Goal: Task Accomplishment & Management: Manage account settings

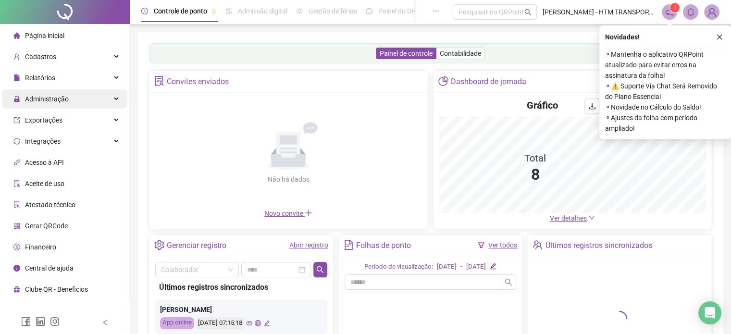
click at [58, 102] on span "Administração" at bounding box center [47, 99] width 44 height 8
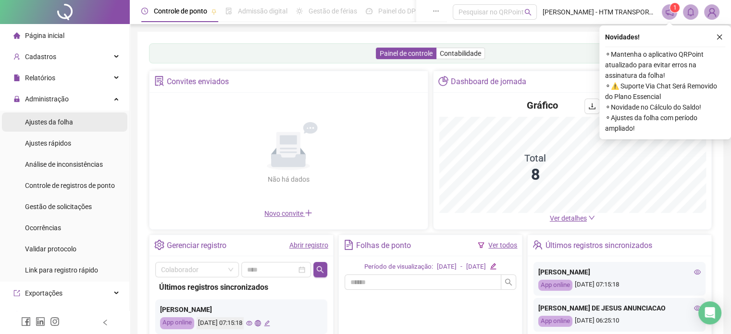
click at [56, 122] on span "Ajustes da folha" at bounding box center [49, 122] width 48 height 8
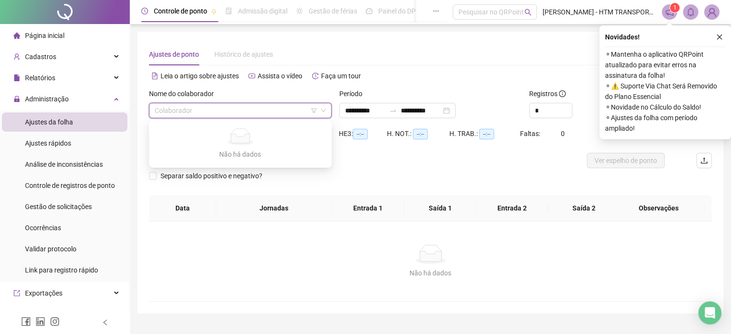
click at [215, 113] on input "search" at bounding box center [236, 110] width 162 height 14
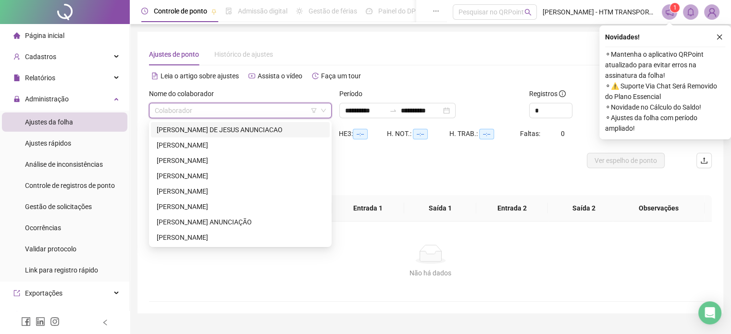
click at [209, 128] on div "[PERSON_NAME] DE JESUS ANUNCIACAO" at bounding box center [240, 129] width 167 height 11
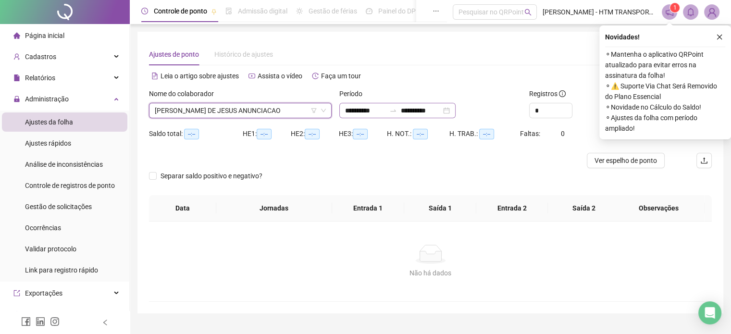
click at [455, 104] on div "**********" at bounding box center [397, 110] width 116 height 15
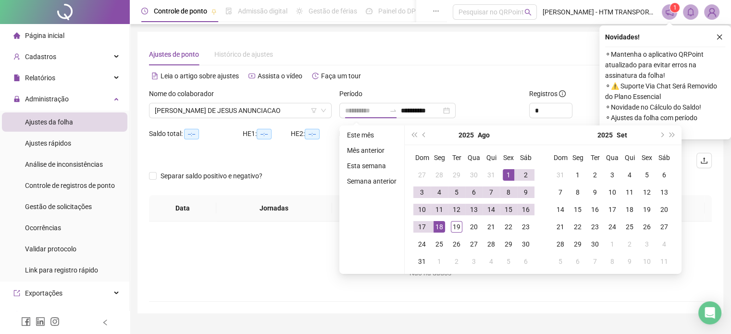
click at [510, 170] on div "1" at bounding box center [509, 175] width 12 height 12
type input "**********"
click at [457, 226] on div "19" at bounding box center [457, 227] width 12 height 12
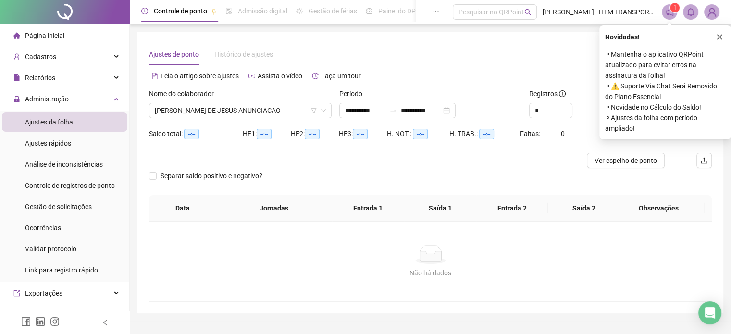
click at [573, 80] on div "Alternar para versão lite" at bounding box center [571, 75] width 282 height 15
click at [717, 36] on icon "close" at bounding box center [719, 37] width 7 height 7
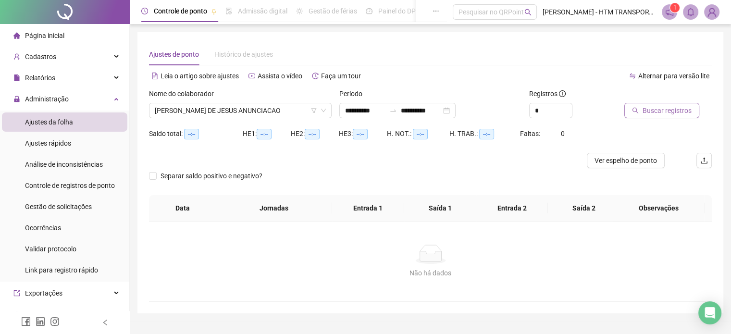
click at [654, 115] on span "Buscar registros" at bounding box center [666, 110] width 49 height 11
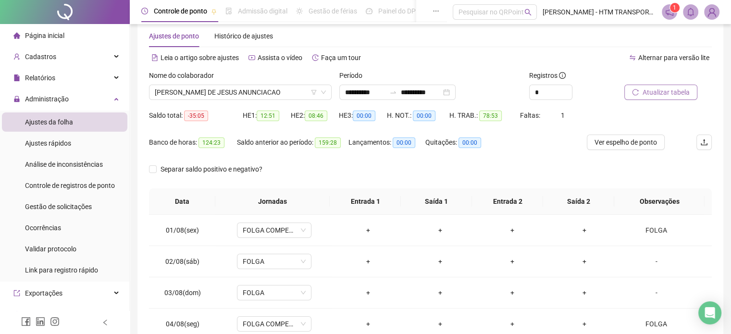
scroll to position [12, 0]
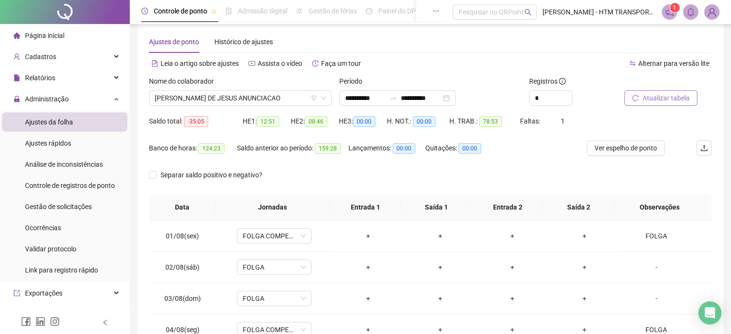
click at [645, 99] on span "Atualizar tabela" at bounding box center [665, 98] width 47 height 11
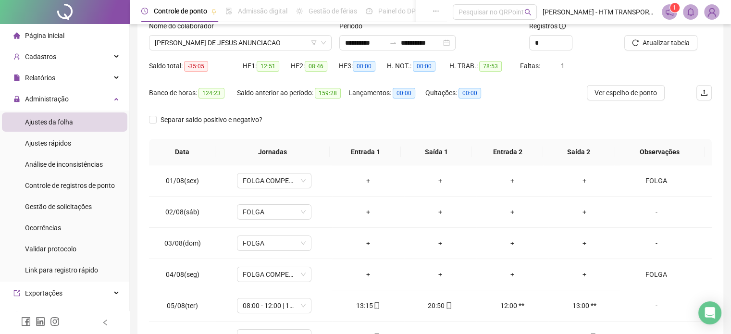
scroll to position [0, 0]
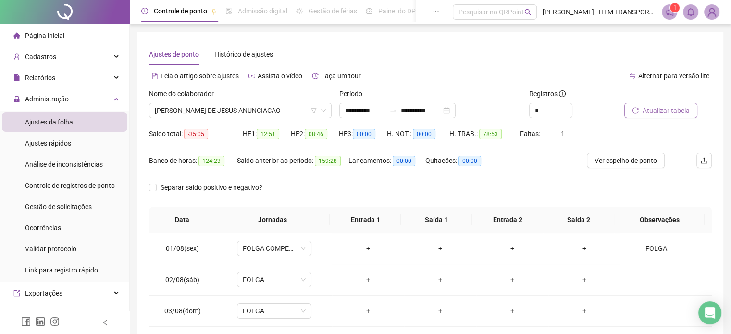
click at [665, 108] on span "Atualizar tabela" at bounding box center [665, 110] width 47 height 11
click at [289, 109] on span "[PERSON_NAME] DE JESUS ANUNCIACAO" at bounding box center [240, 110] width 171 height 14
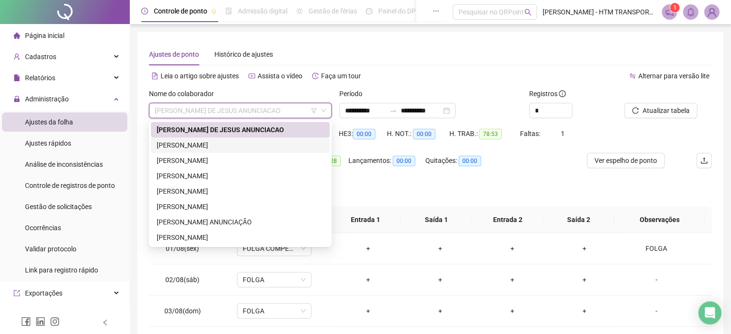
click at [187, 144] on div "[PERSON_NAME]" at bounding box center [240, 145] width 167 height 11
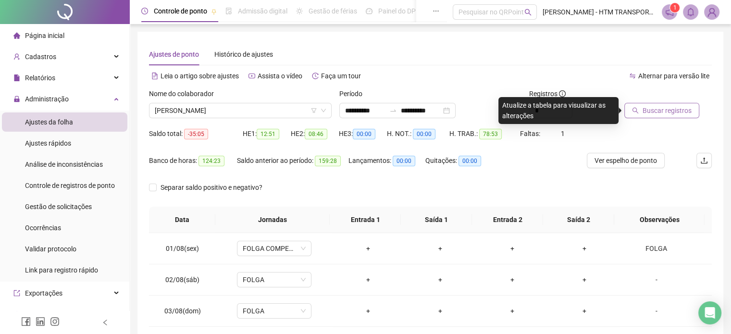
click at [664, 108] on span "Buscar registros" at bounding box center [666, 110] width 49 height 11
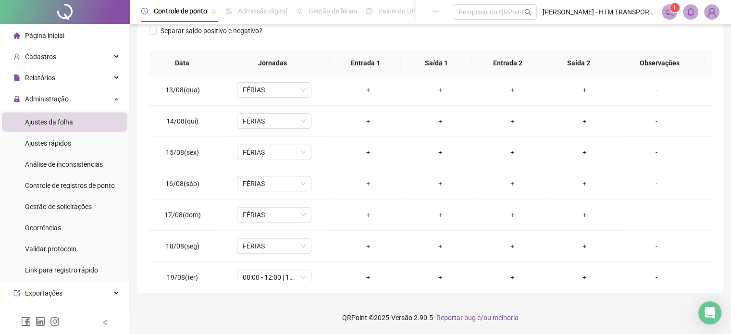
scroll to position [386, 0]
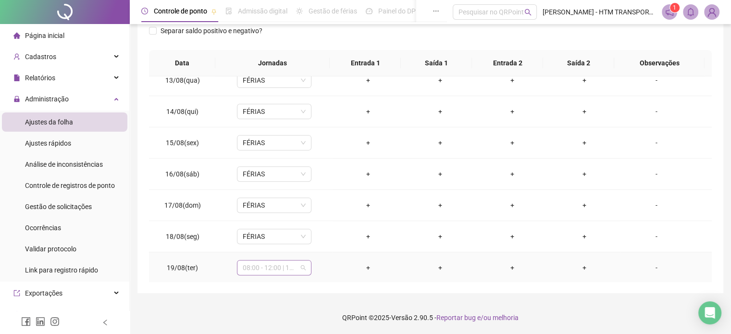
click at [305, 269] on div "08:00 - 12:00 | 13:00 - 18:00" at bounding box center [274, 267] width 74 height 15
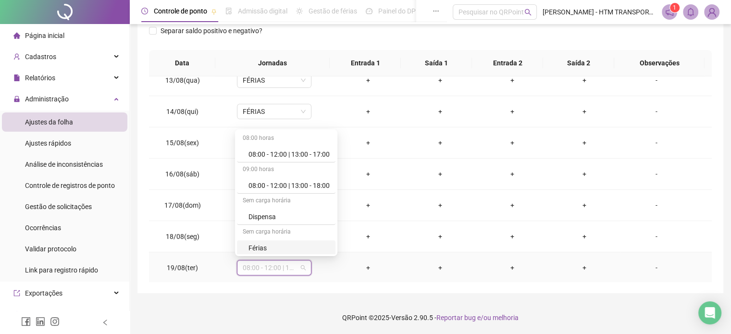
click at [290, 247] on div "Férias" at bounding box center [288, 248] width 81 height 11
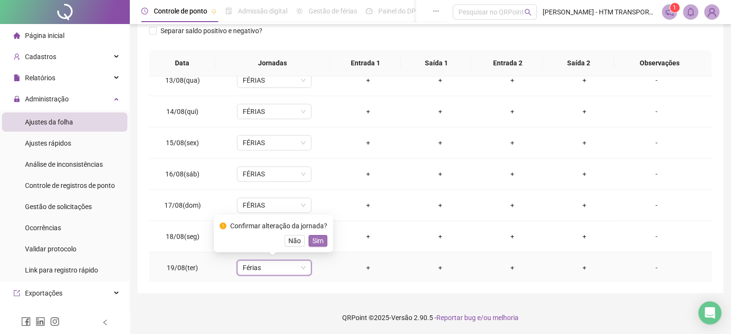
click at [319, 240] on span "Sim" at bounding box center [317, 240] width 11 height 11
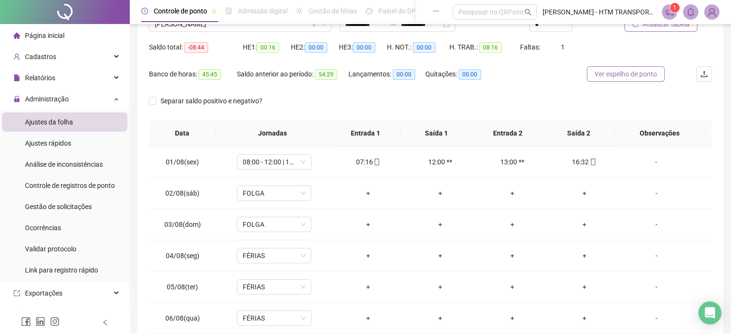
scroll to position [12, 0]
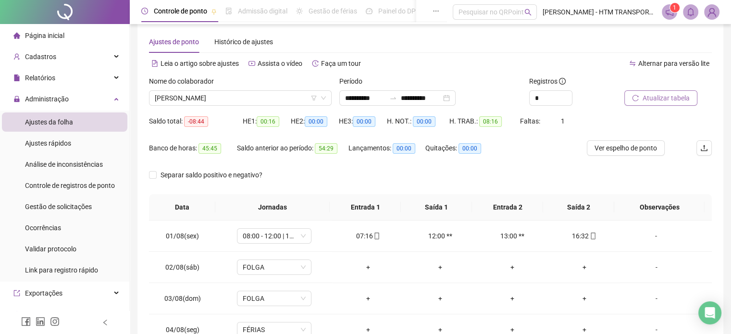
click at [660, 96] on span "Atualizar tabela" at bounding box center [665, 98] width 47 height 11
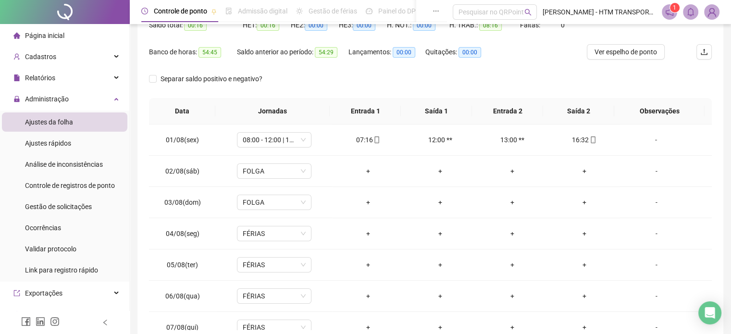
scroll to position [0, 0]
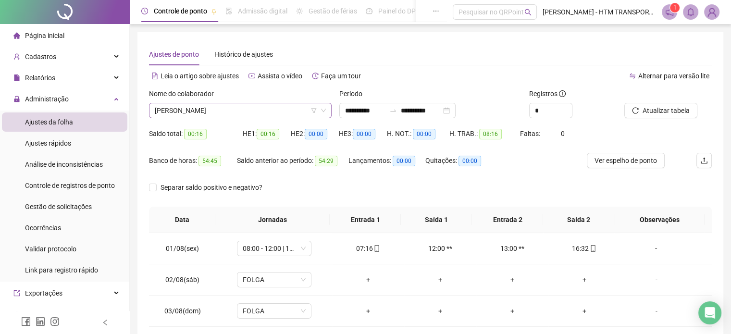
click at [254, 109] on span "[PERSON_NAME]" at bounding box center [240, 110] width 171 height 14
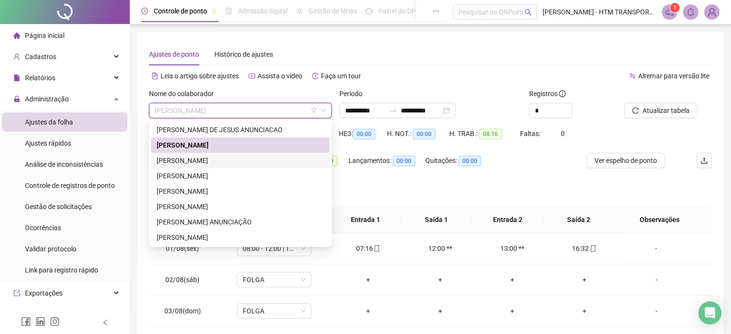
click at [185, 162] on div "[PERSON_NAME]" at bounding box center [240, 160] width 167 height 11
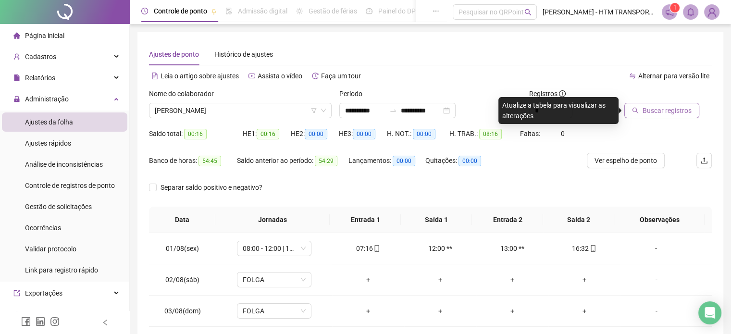
click at [653, 109] on span "Buscar registros" at bounding box center [666, 110] width 49 height 11
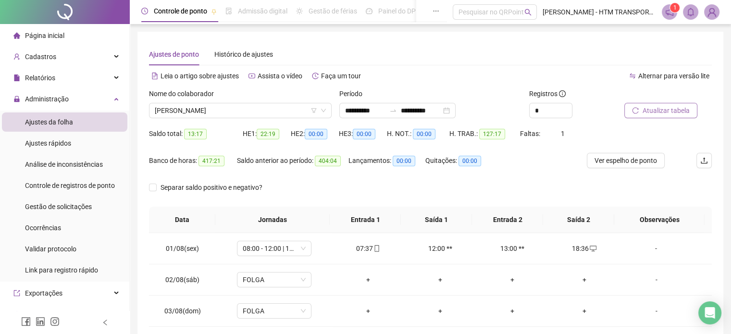
click at [651, 106] on span "Atualizar tabela" at bounding box center [665, 110] width 47 height 11
click at [279, 114] on span "[PERSON_NAME]" at bounding box center [240, 110] width 171 height 14
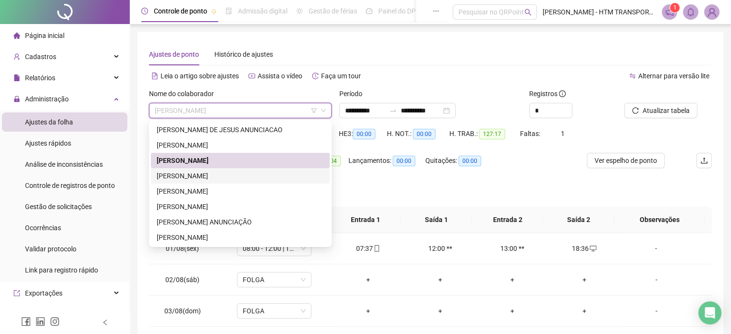
click at [217, 177] on div "[PERSON_NAME]" at bounding box center [240, 176] width 167 height 11
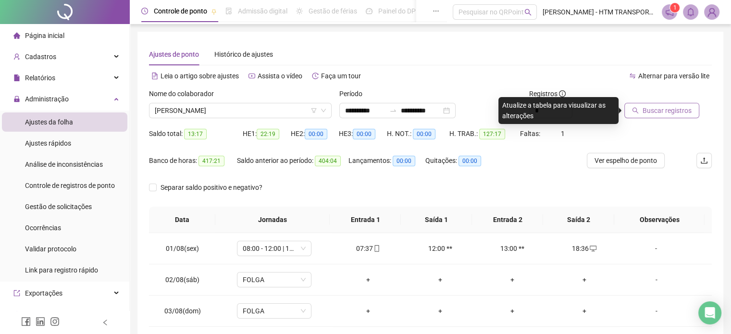
click at [668, 108] on span "Buscar registros" at bounding box center [666, 110] width 49 height 11
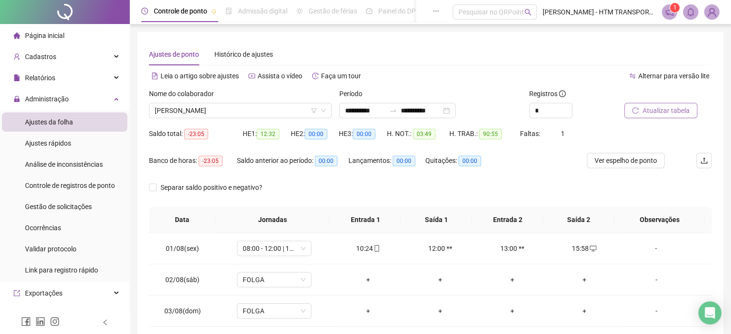
click at [655, 109] on span "Atualizar tabela" at bounding box center [665, 110] width 47 height 11
click at [264, 110] on span "[PERSON_NAME]" at bounding box center [240, 110] width 171 height 14
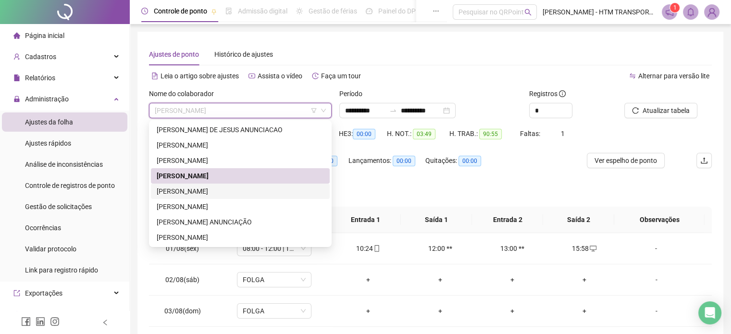
click at [186, 192] on div "[PERSON_NAME]" at bounding box center [240, 191] width 167 height 11
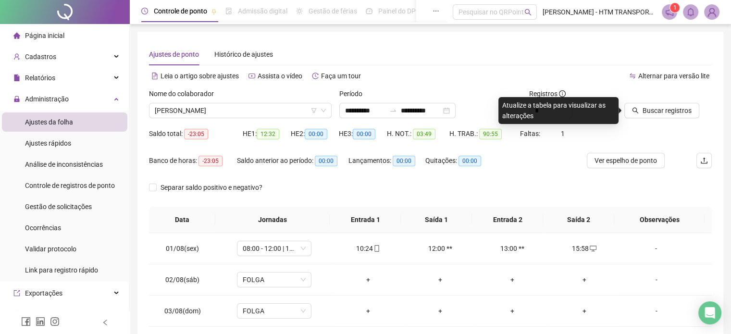
click at [657, 121] on div "Buscar registros" at bounding box center [667, 106] width 95 height 37
click at [658, 110] on span "Buscar registros" at bounding box center [666, 110] width 49 height 11
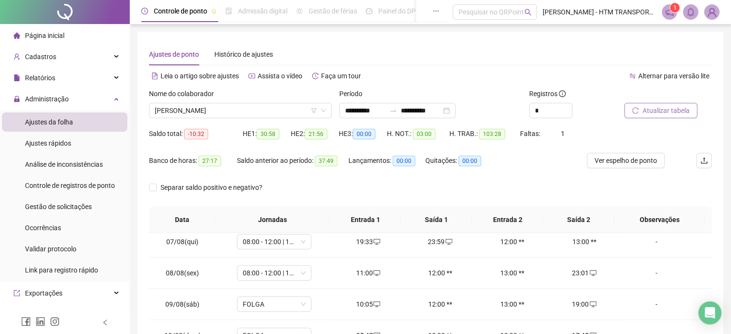
click at [673, 116] on button "Atualizar tabela" at bounding box center [660, 110] width 73 height 15
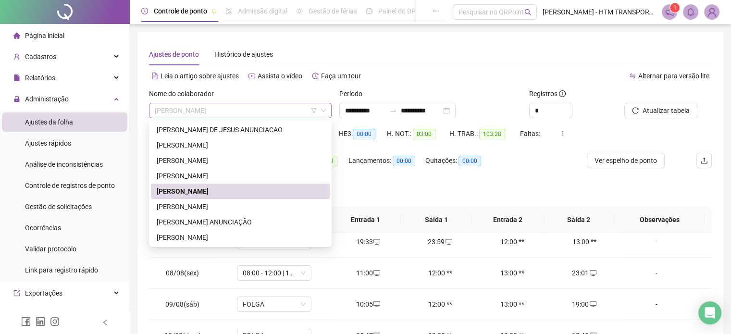
click at [293, 109] on span "[PERSON_NAME]" at bounding box center [240, 110] width 171 height 14
click at [171, 210] on div "[PERSON_NAME]" at bounding box center [240, 206] width 167 height 11
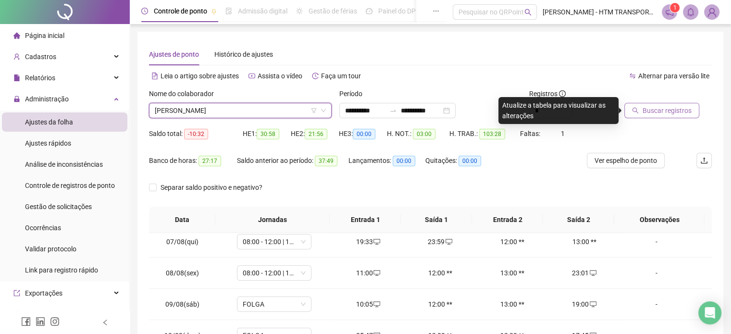
click at [659, 105] on span "Buscar registros" at bounding box center [666, 110] width 49 height 11
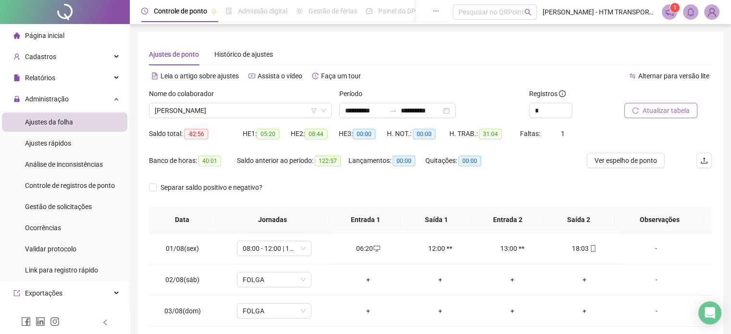
click at [654, 108] on span "Atualizar tabela" at bounding box center [665, 110] width 47 height 11
click at [275, 110] on span "[PERSON_NAME]" at bounding box center [240, 110] width 171 height 14
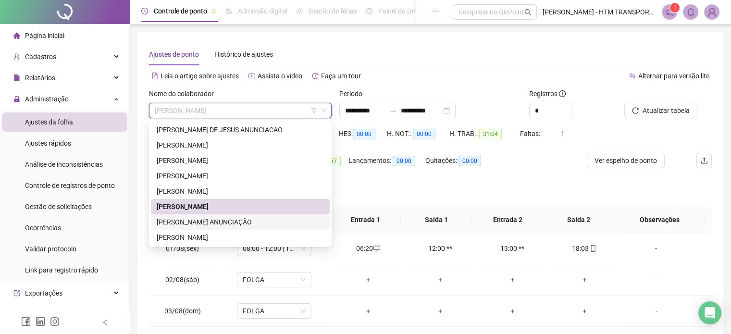
click at [185, 221] on div "[PERSON_NAME] ANUNCIAÇÃO" at bounding box center [240, 222] width 167 height 11
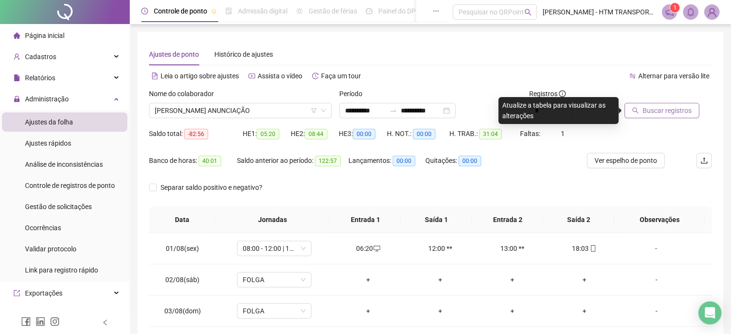
click at [649, 114] on span "Buscar registros" at bounding box center [666, 110] width 49 height 11
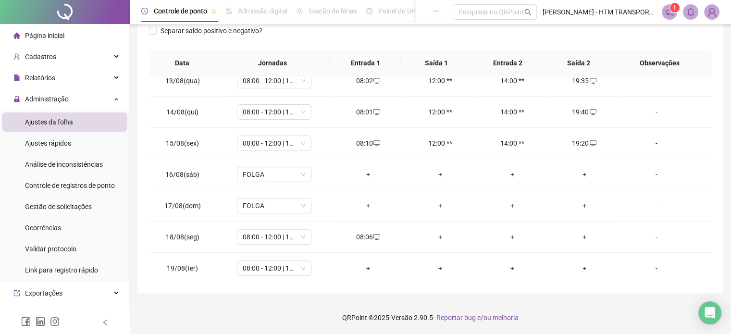
scroll to position [386, 0]
click at [568, 233] on div "+" at bounding box center [584, 236] width 57 height 11
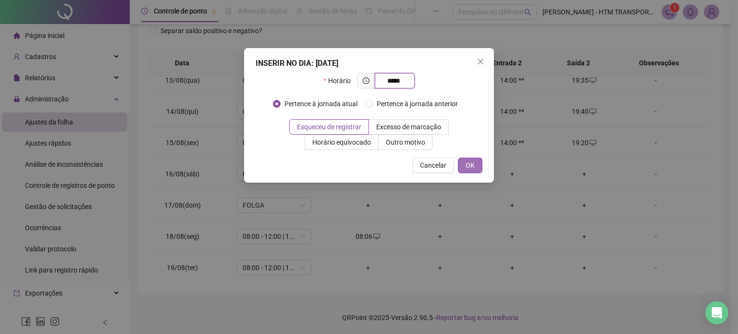
type input "*****"
click at [475, 165] on button "OK" at bounding box center [470, 165] width 25 height 15
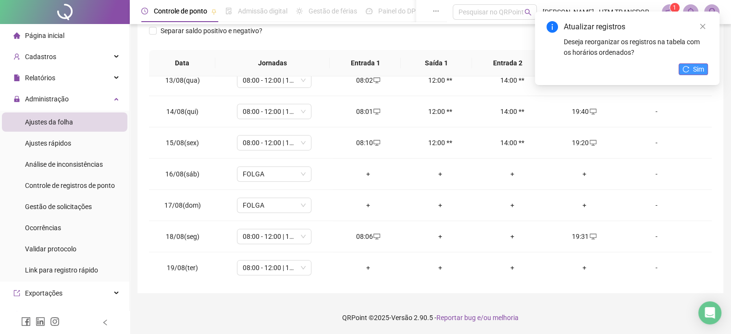
click at [692, 67] on button "Sim" at bounding box center [692, 69] width 29 height 12
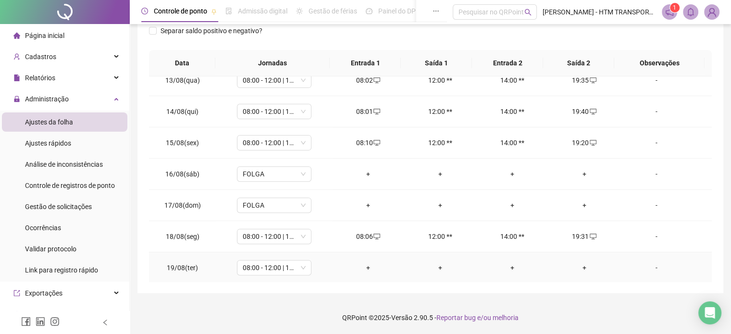
click at [369, 263] on div "+" at bounding box center [368, 267] width 57 height 11
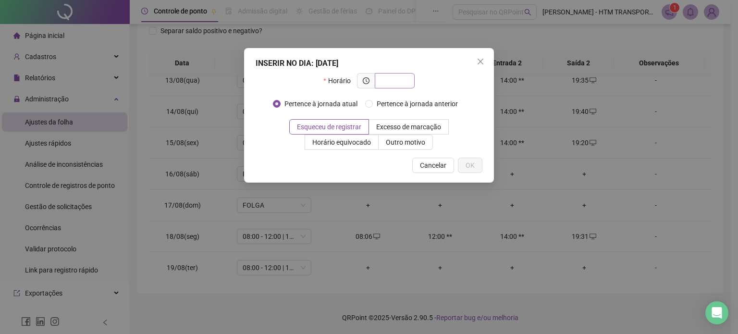
click at [387, 82] on input "text" at bounding box center [394, 80] width 26 height 11
type input "*****"
click at [470, 171] on button "OK" at bounding box center [470, 165] width 25 height 15
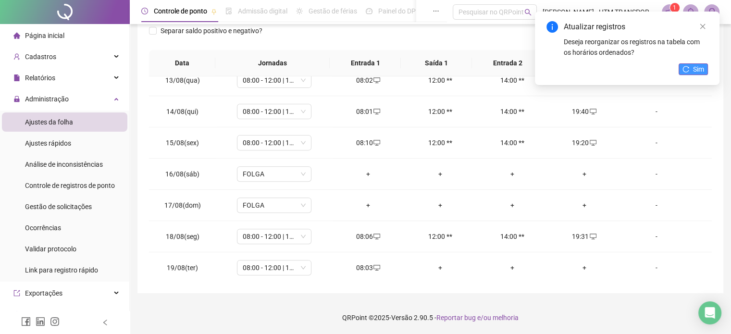
click at [696, 67] on span "Sim" at bounding box center [698, 69] width 11 height 11
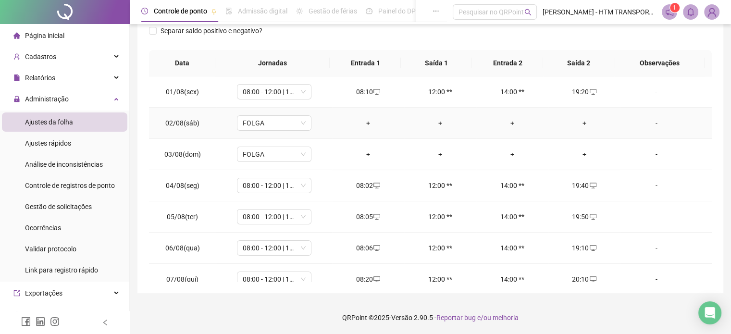
scroll to position [0, 0]
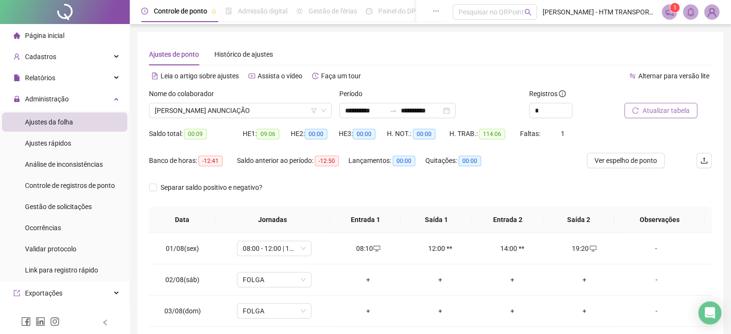
click at [677, 111] on span "Atualizar tabela" at bounding box center [665, 110] width 47 height 11
click at [298, 104] on span "[PERSON_NAME] ANUNCIAÇÃO" at bounding box center [240, 110] width 171 height 14
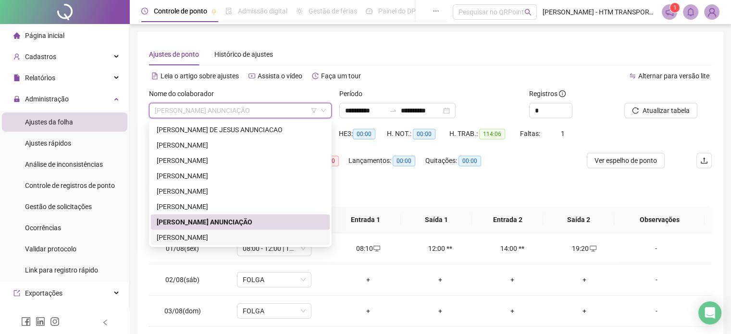
click at [196, 245] on div "262668 271012 [PERSON_NAME] DE [PERSON_NAME] [PERSON_NAME] [PERSON_NAME] [PERSO…" at bounding box center [240, 183] width 183 height 127
click at [203, 237] on div "[PERSON_NAME]" at bounding box center [240, 237] width 167 height 11
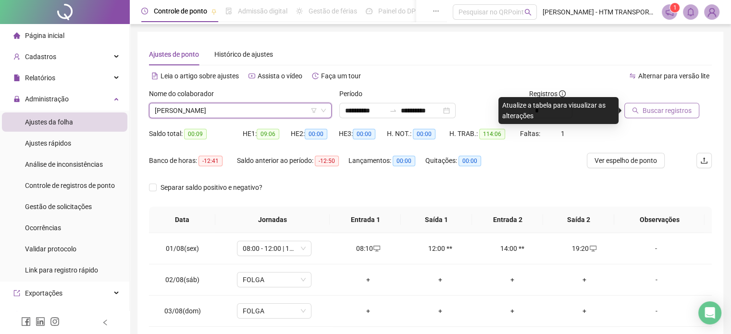
click at [652, 116] on button "Buscar registros" at bounding box center [661, 110] width 75 height 15
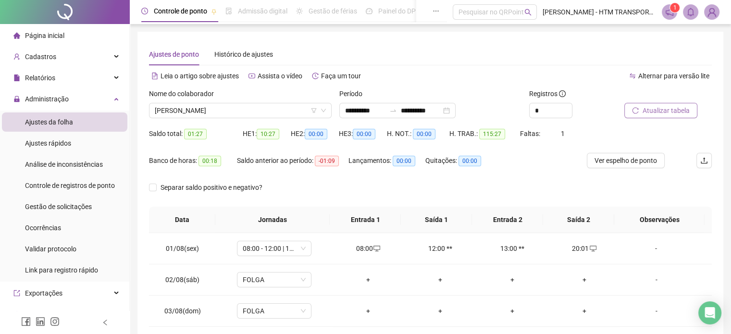
click at [654, 115] on span "Atualizar tabela" at bounding box center [665, 110] width 47 height 11
click at [652, 110] on span "Atualizar tabela" at bounding box center [665, 110] width 47 height 11
